Goal: Information Seeking & Learning: Stay updated

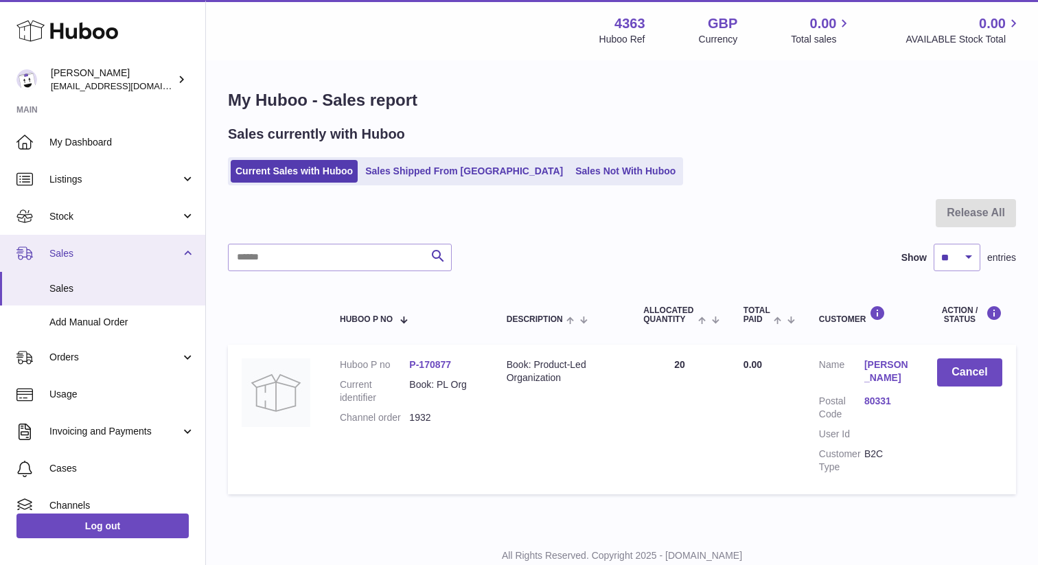
click at [111, 257] on span "Sales" at bounding box center [114, 253] width 131 height 13
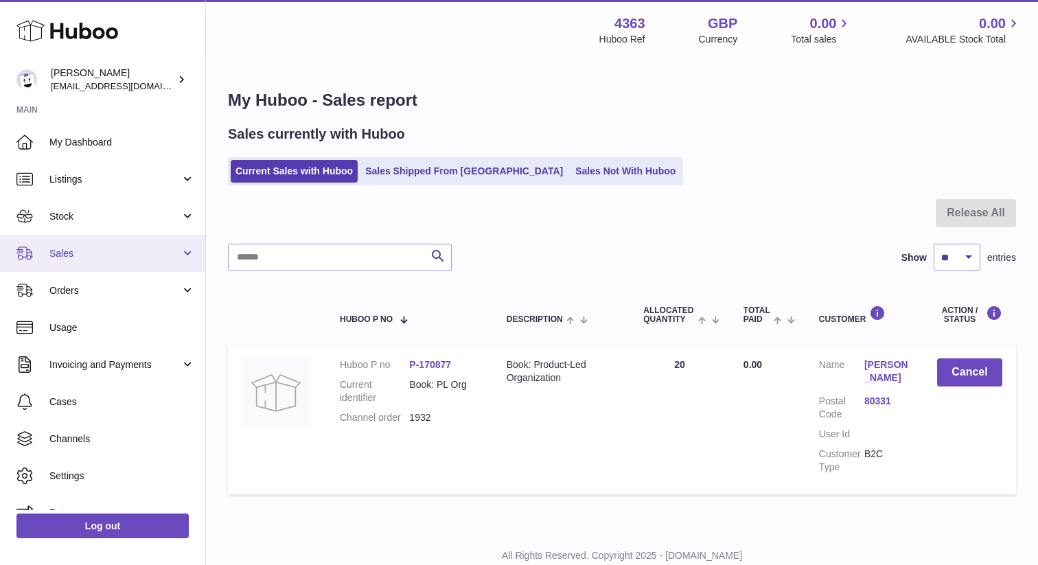
click at [110, 254] on span "Sales" at bounding box center [114, 253] width 131 height 13
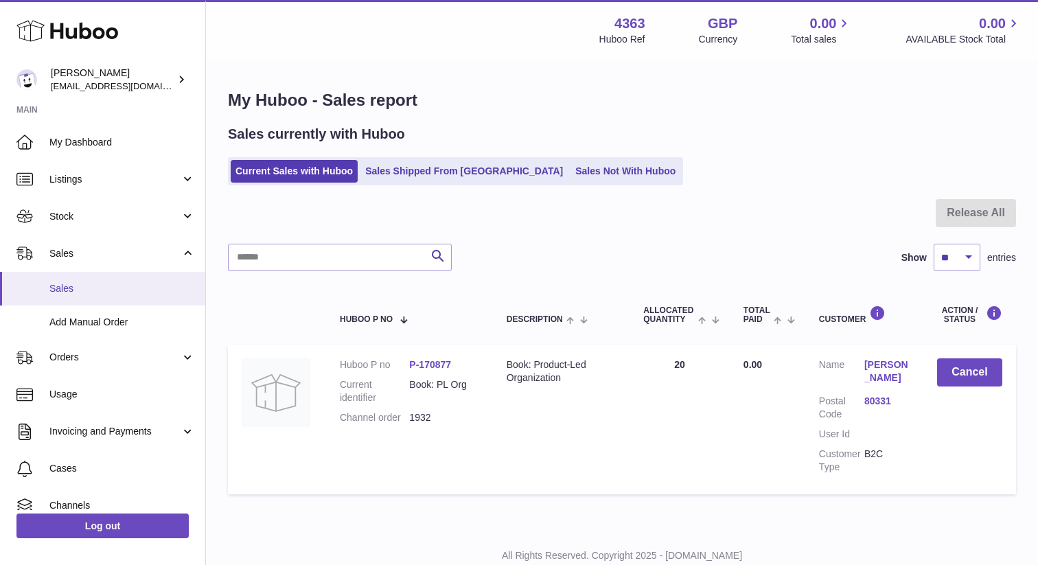
click at [97, 290] on span "Sales" at bounding box center [122, 288] width 146 height 13
click at [414, 169] on link "Sales Shipped From Huboo" at bounding box center [463, 171] width 207 height 23
click at [332, 166] on link "Current Sales with Huboo" at bounding box center [294, 171] width 127 height 23
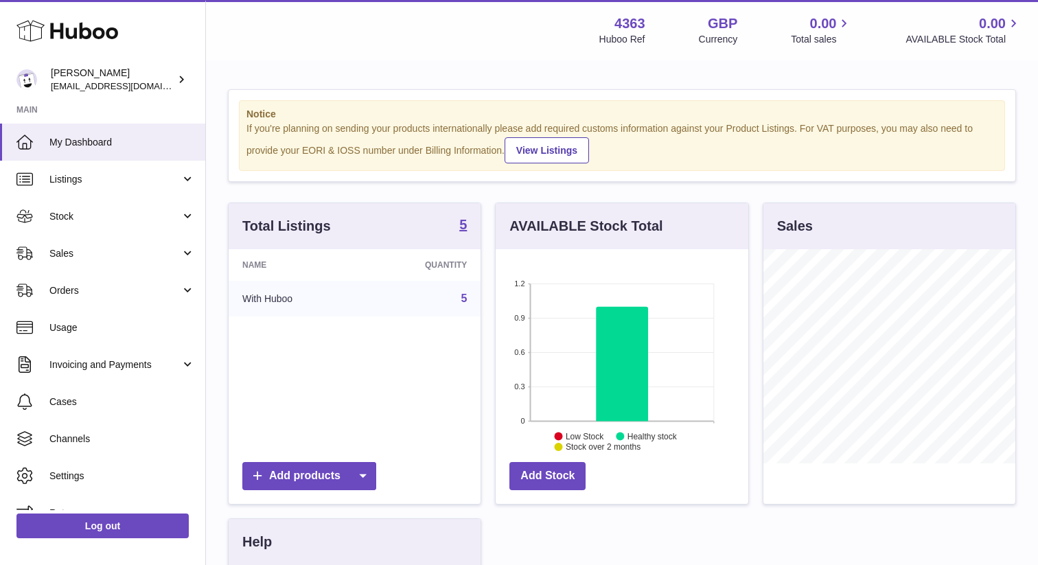
scroll to position [9, 0]
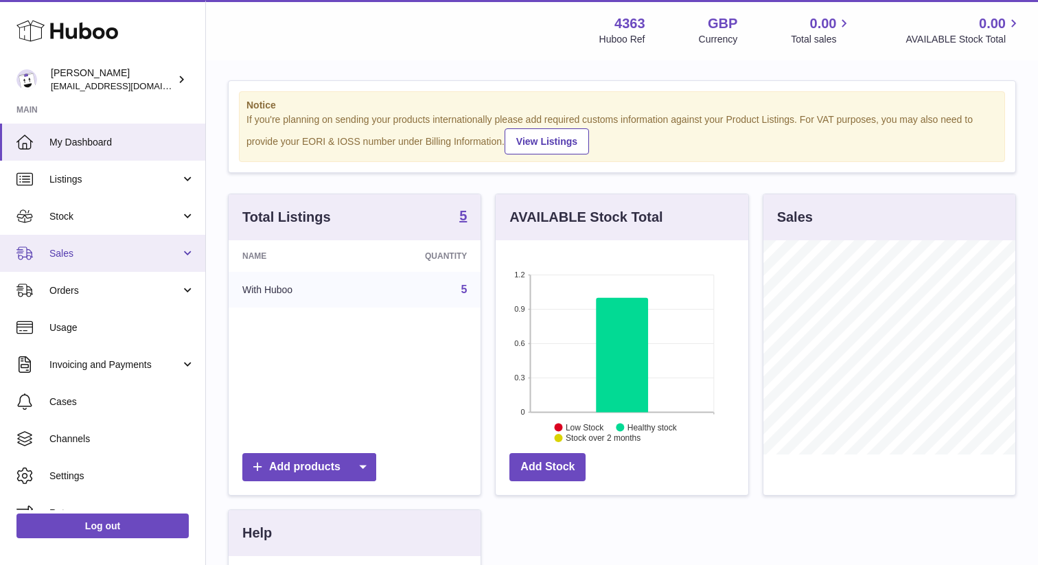
click at [160, 259] on span "Sales" at bounding box center [114, 253] width 131 height 13
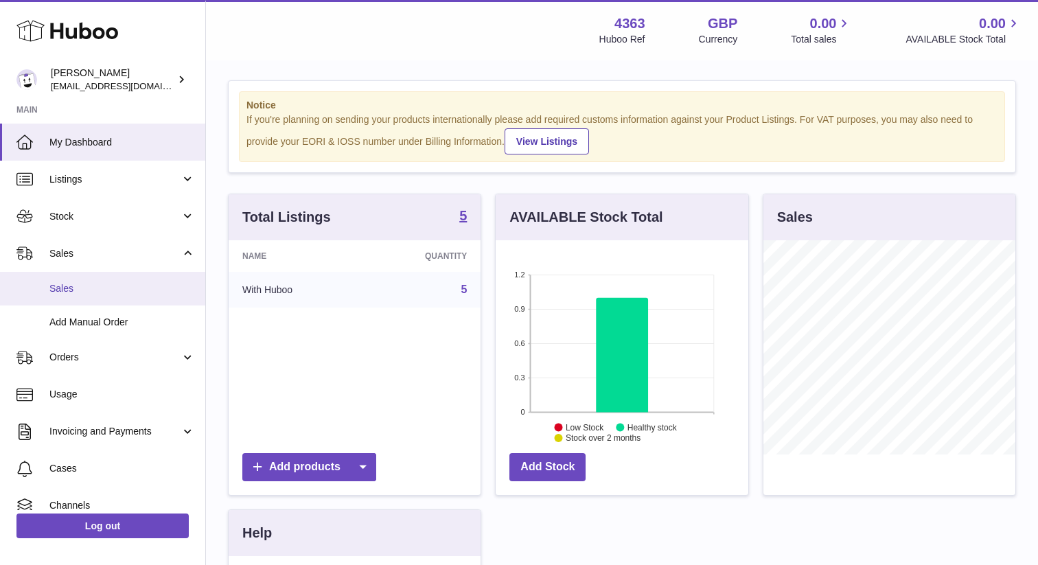
click at [141, 286] on span "Sales" at bounding box center [122, 288] width 146 height 13
